Goal: Communication & Community: Participate in discussion

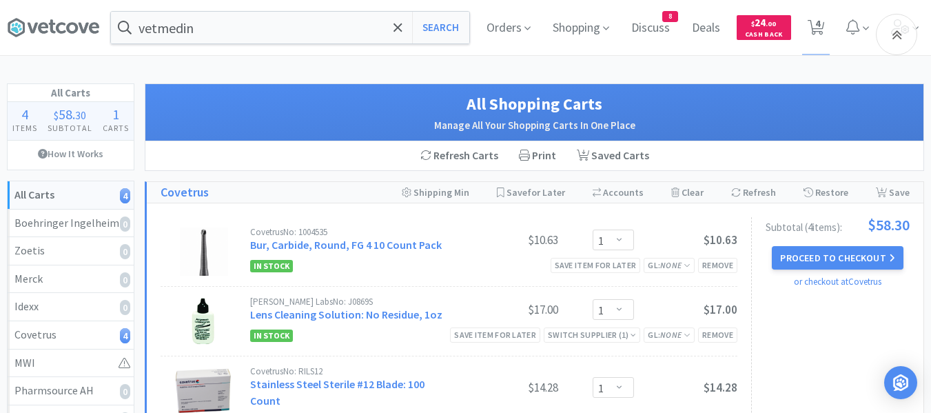
select select "1"
click at [665, 26] on span "Discuss" at bounding box center [651, 27] width 50 height 55
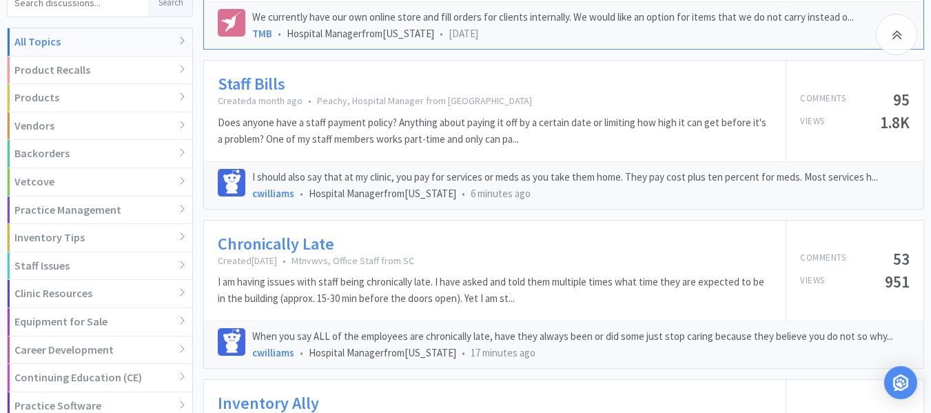
scroll to position [276, 0]
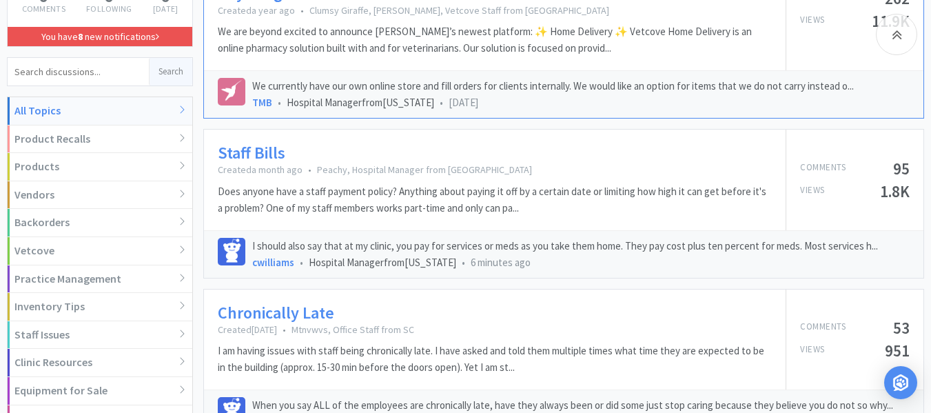
click at [234, 143] on link "Staff Bills" at bounding box center [252, 153] width 68 height 20
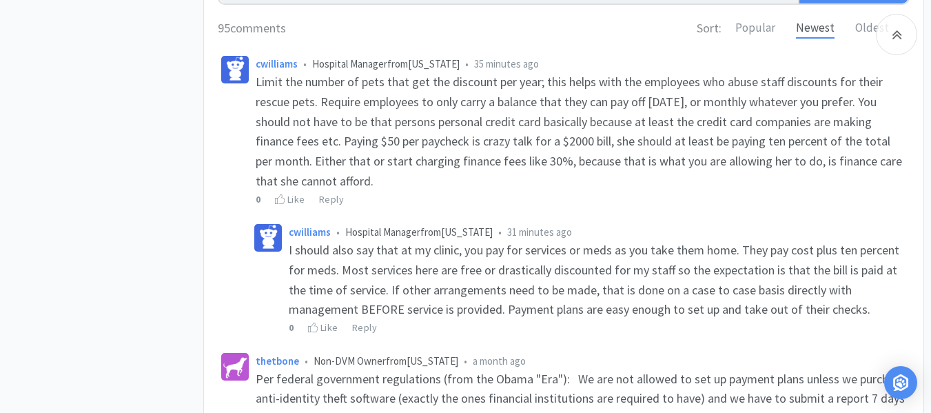
scroll to position [620, 0]
